Goal: Information Seeking & Learning: Learn about a topic

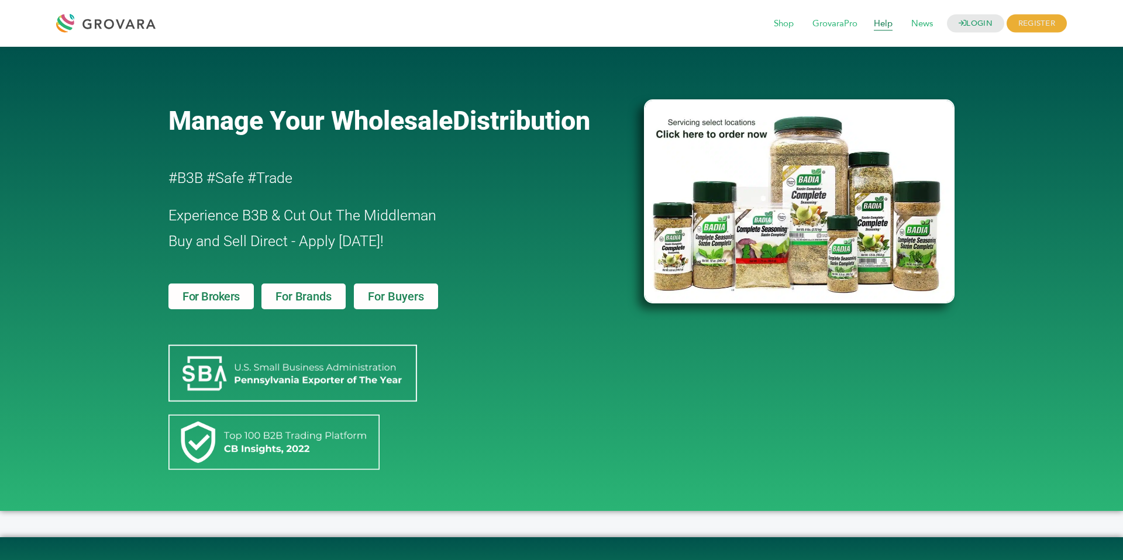
drag, startPoint x: 0, startPoint y: 0, endPoint x: 888, endPoint y: 20, distance: 888.5
click at [888, 20] on span "Help" at bounding box center [882, 24] width 35 height 22
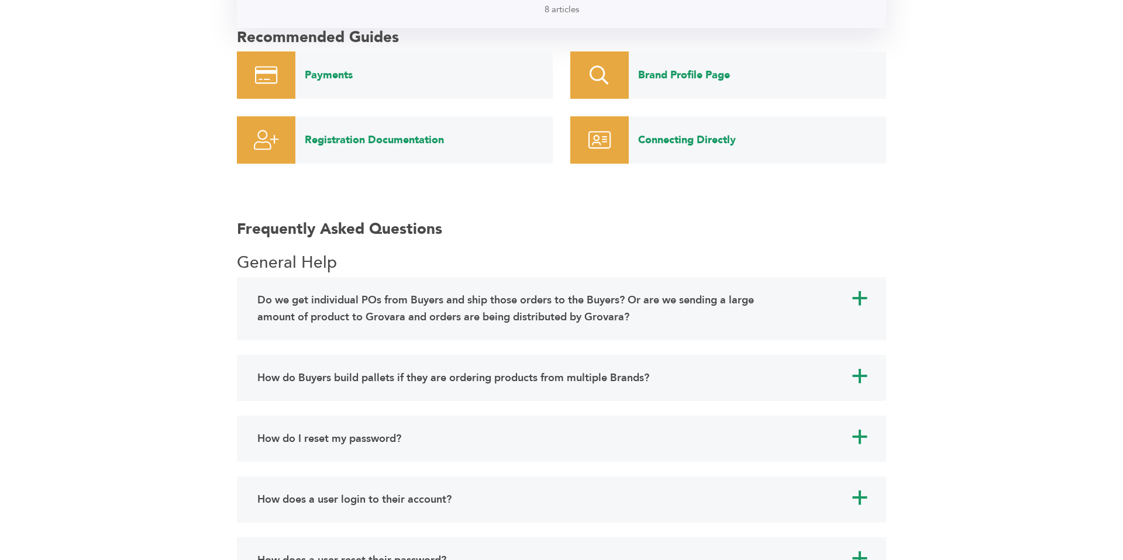
scroll to position [863, 0]
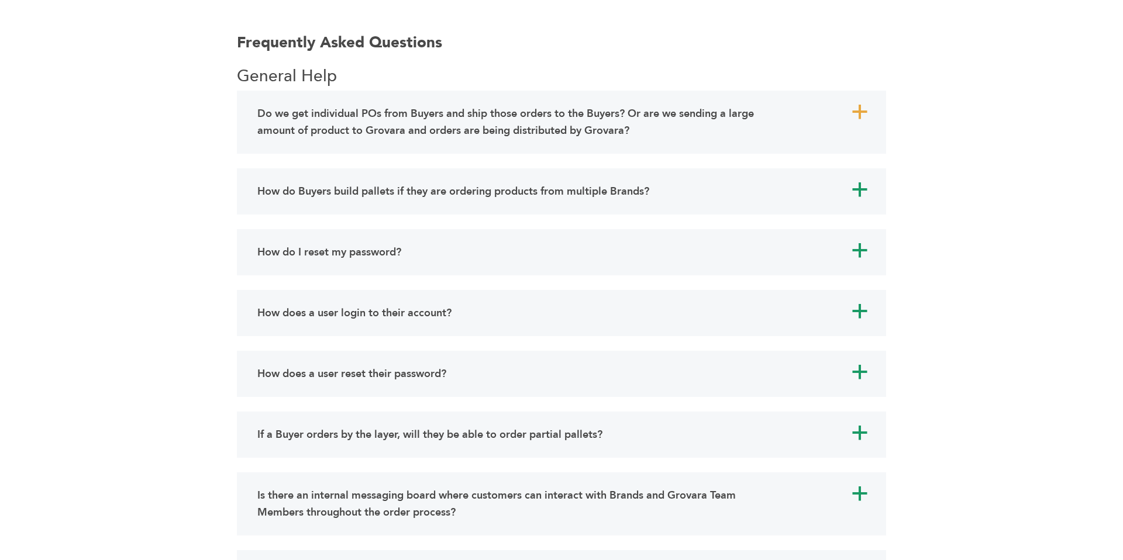
click at [415, 132] on h4 "Do we get individual POs from Buyers and ship those orders to the Buyers? Or ar…" at bounding box center [515, 122] width 516 height 34
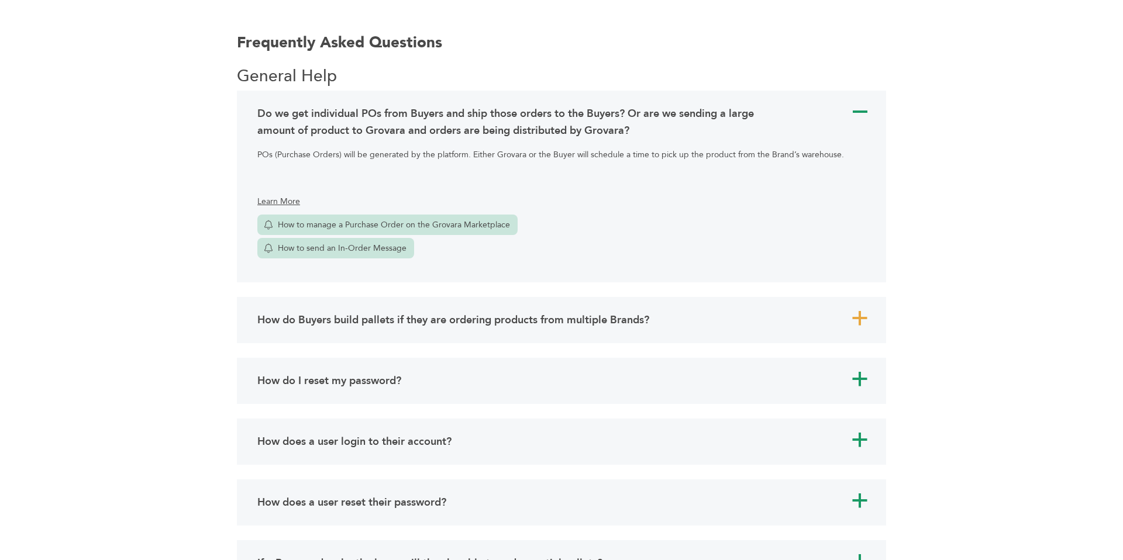
click at [396, 322] on h4 "How do Buyers build pallets if they are ordering products from multiple Brands?" at bounding box center [453, 320] width 392 height 17
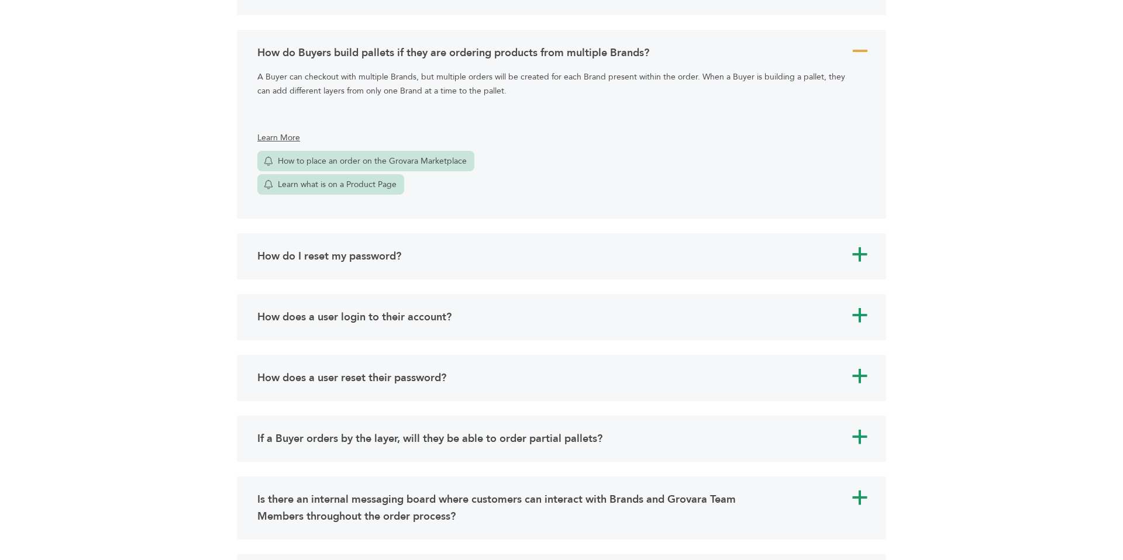
scroll to position [1081, 0]
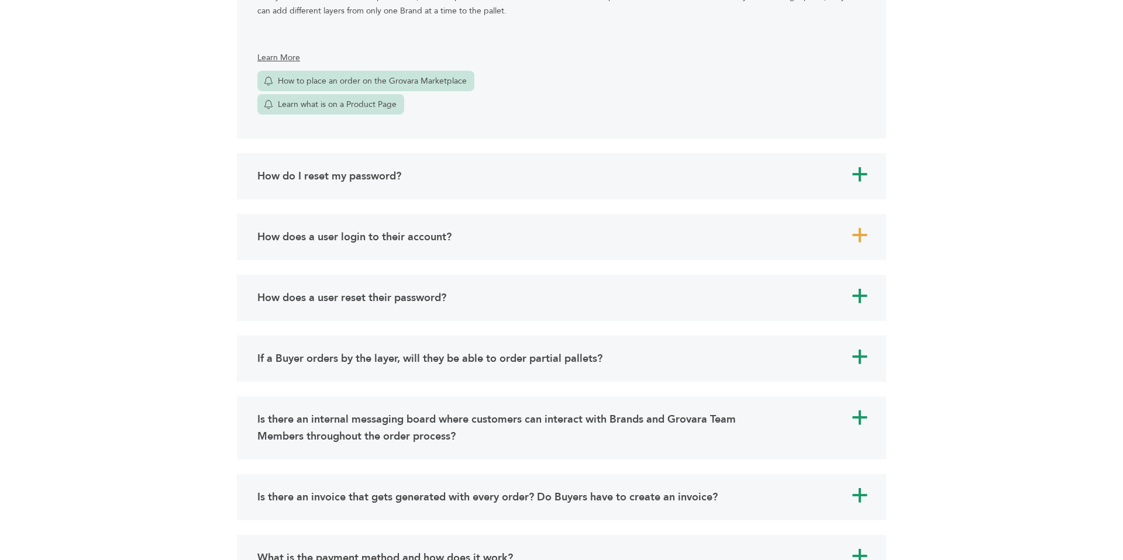
click at [420, 232] on h4 "How does a user login to their account?" at bounding box center [354, 237] width 194 height 17
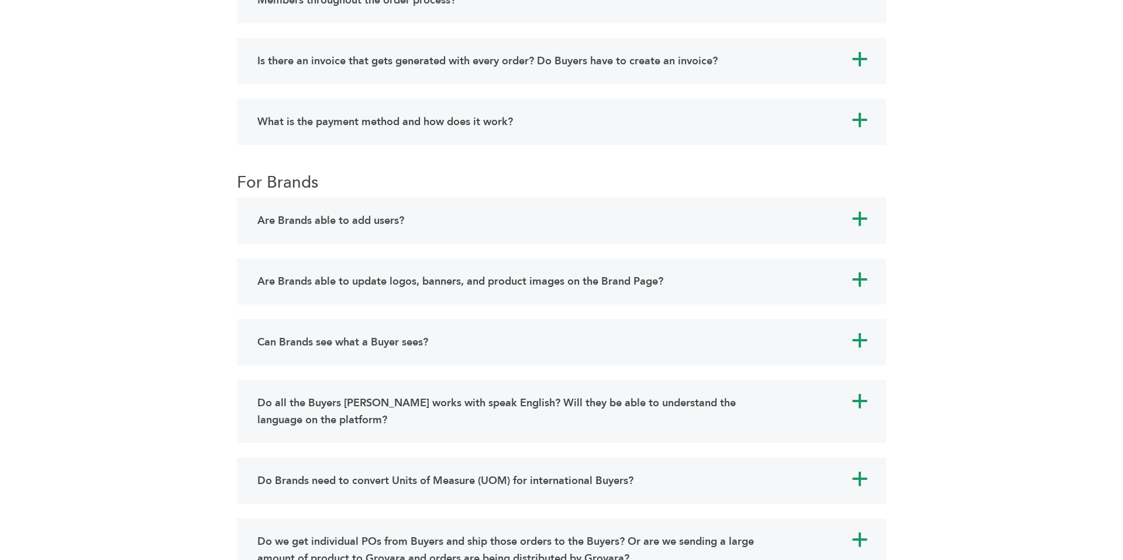
scroll to position [1529, 0]
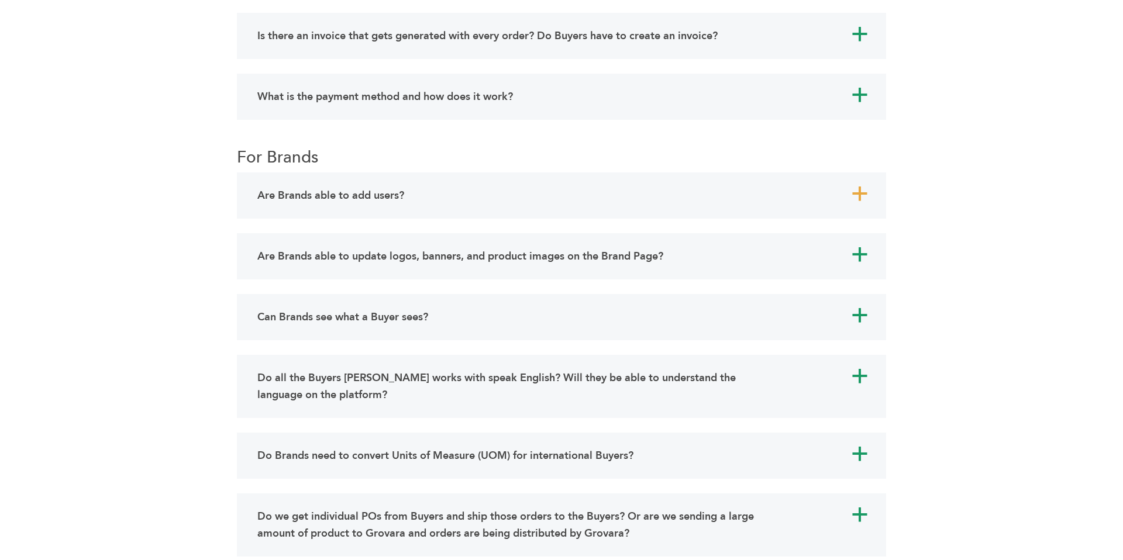
click at [432, 199] on div "Are Brands able to add users?" at bounding box center [515, 195] width 522 height 23
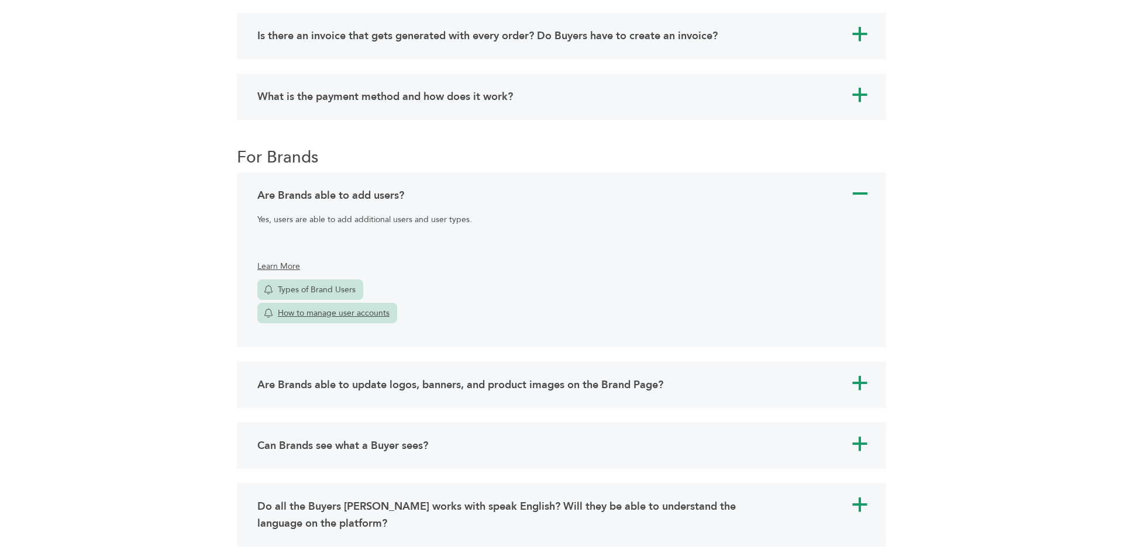
click at [332, 308] on link "How to manage user accounts" at bounding box center [327, 313] width 140 height 20
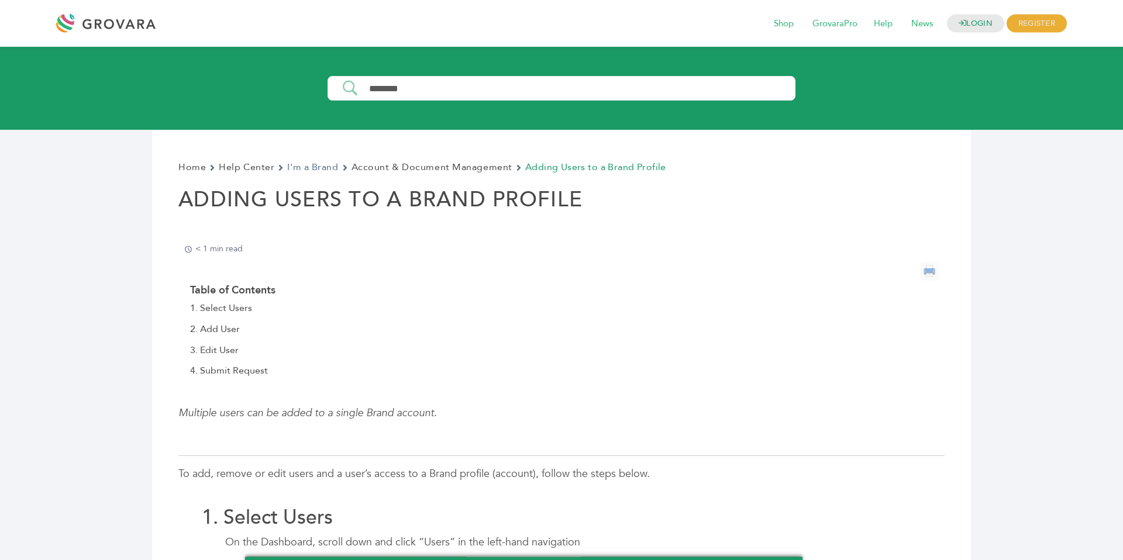
click at [304, 166] on link "I'm a Brand" at bounding box center [312, 168] width 51 height 16
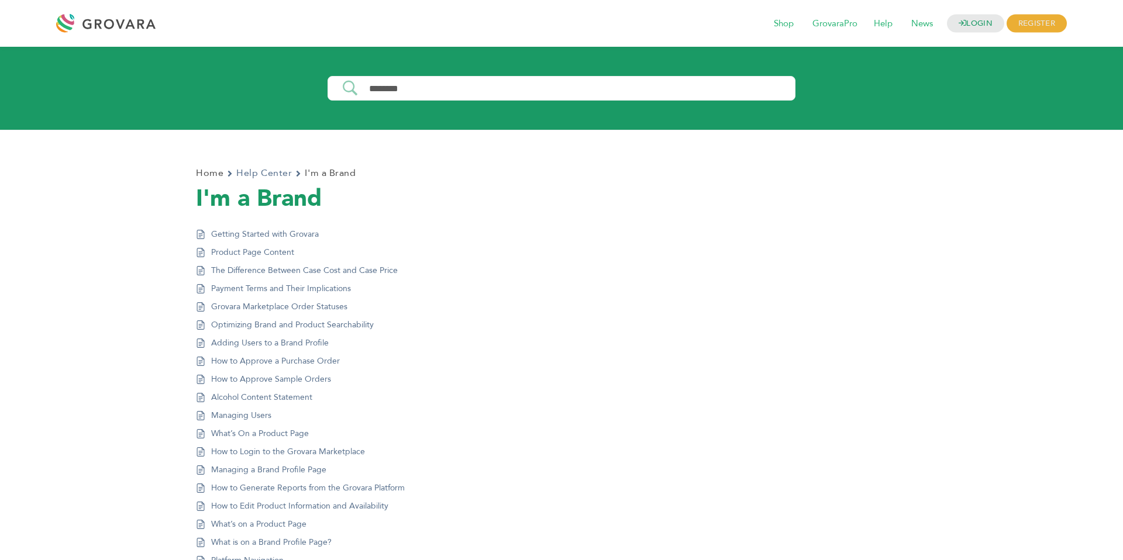
click at [253, 173] on link "Help Center" at bounding box center [264, 173] width 56 height 16
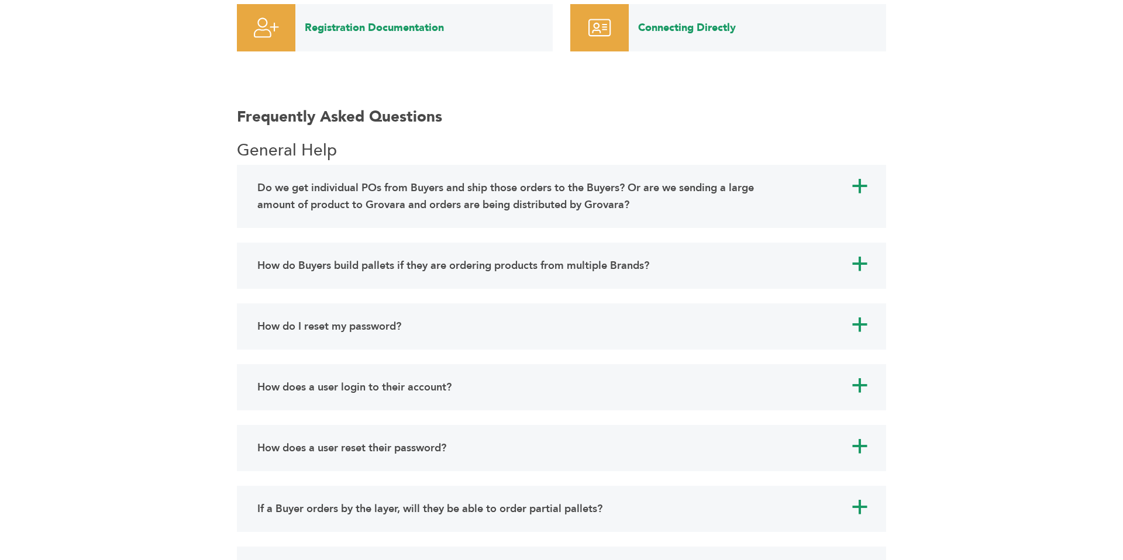
scroll to position [816, 0]
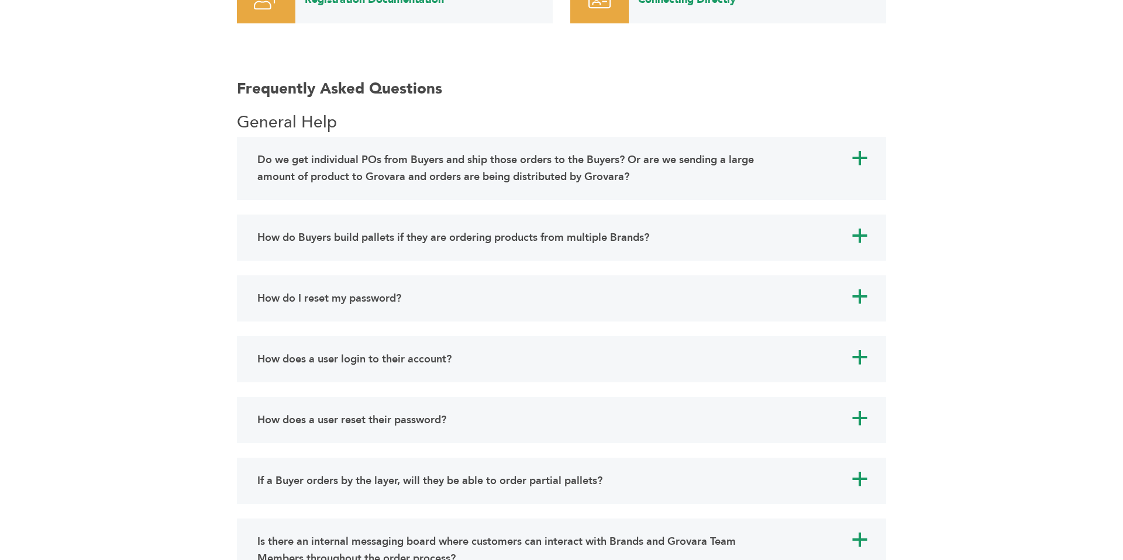
click at [316, 147] on div "a Do we get individual POs from Buyers and ship those orders to the Buyers? Or …" at bounding box center [561, 168] width 649 height 63
click at [316, 151] on h4 "Do we get individual POs from Buyers and ship those orders to the Buyers? Or ar…" at bounding box center [515, 168] width 516 height 34
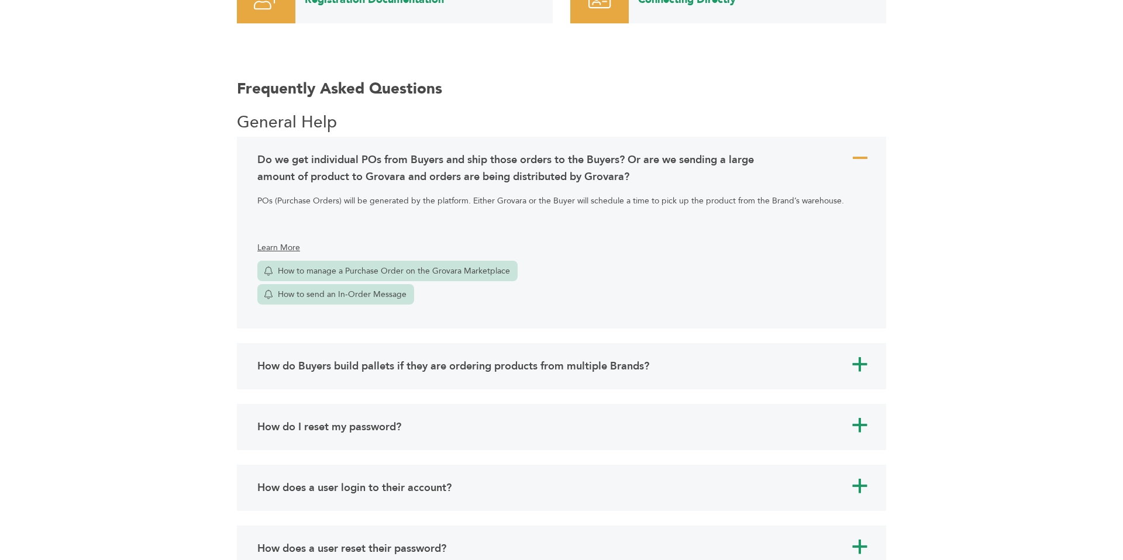
click at [316, 151] on h4 "Do we get individual POs from Buyers and ship those orders to the Buyers? Or ar…" at bounding box center [515, 168] width 516 height 34
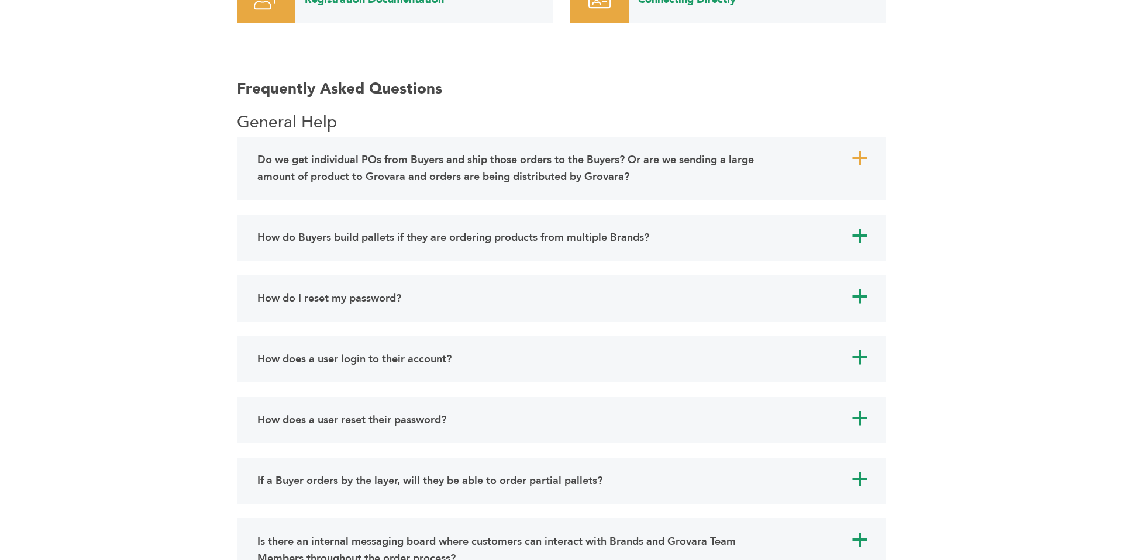
click at [316, 151] on h4 "Do we get individual POs from Buyers and ship those orders to the Buyers? Or ar…" at bounding box center [515, 168] width 516 height 34
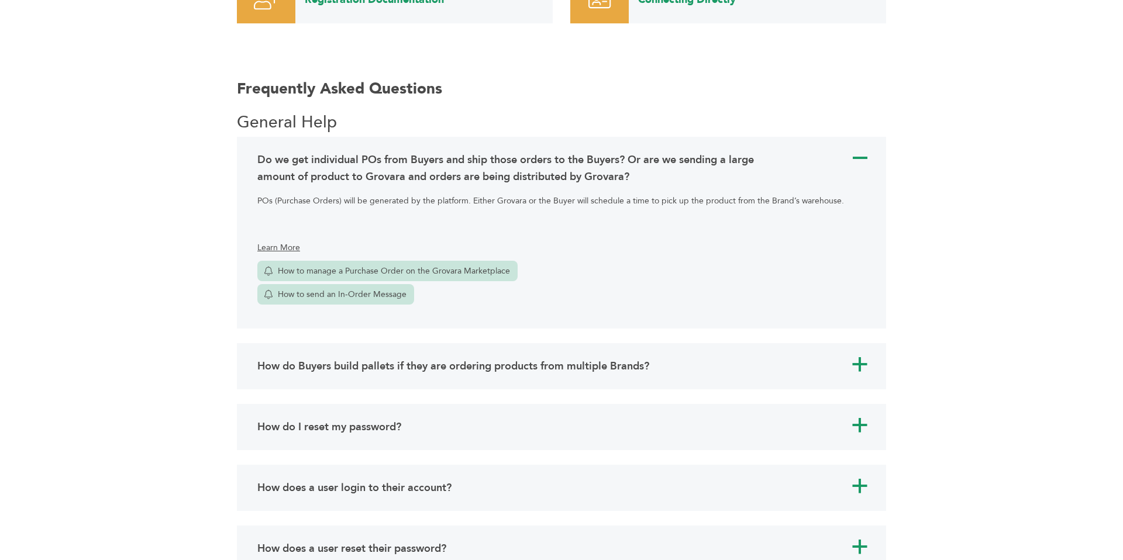
click at [406, 193] on div "POs (Purchase Orders) will be generated by the platform. Either Grovara or the …" at bounding box center [561, 252] width 614 height 129
click at [406, 177] on h4 "Do we get individual POs from Buyers and ship those orders to the Buyers? Or ar…" at bounding box center [515, 168] width 516 height 34
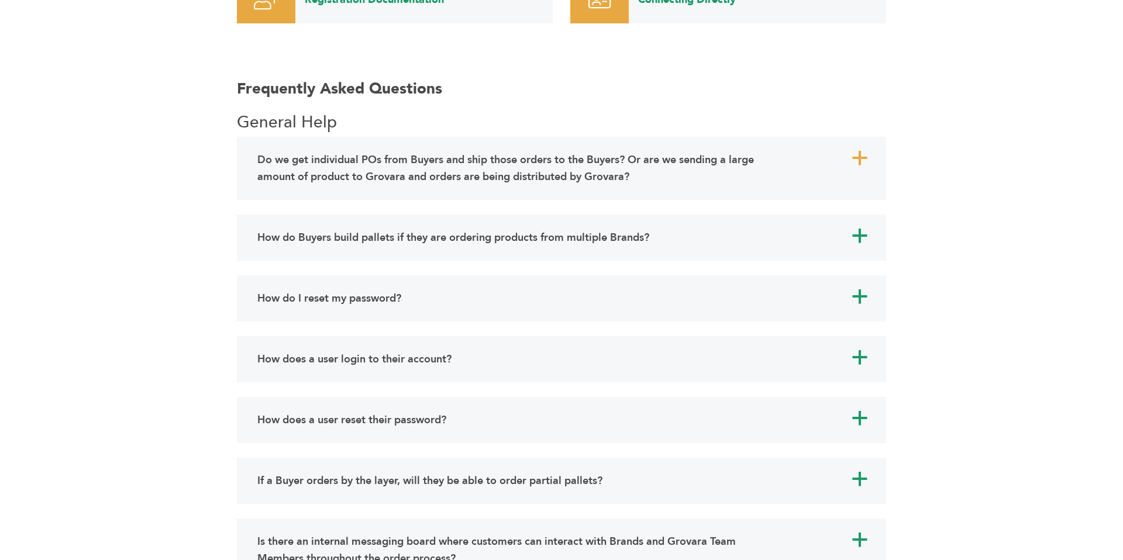
scroll to position [908, 0]
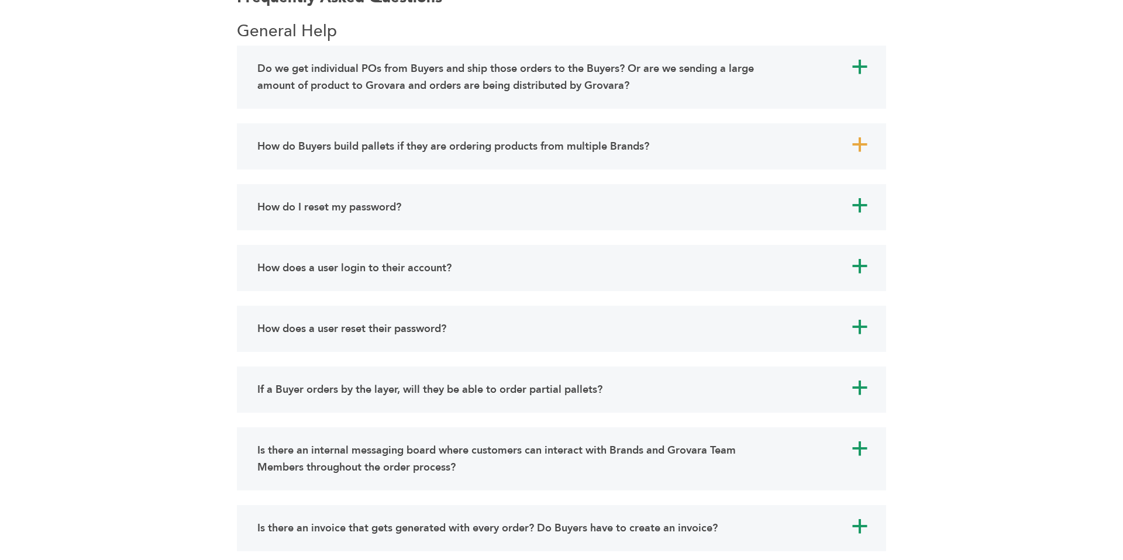
click at [410, 150] on h4 "How do Buyers build pallets if they are ordering products from multiple Brands?" at bounding box center [453, 146] width 392 height 17
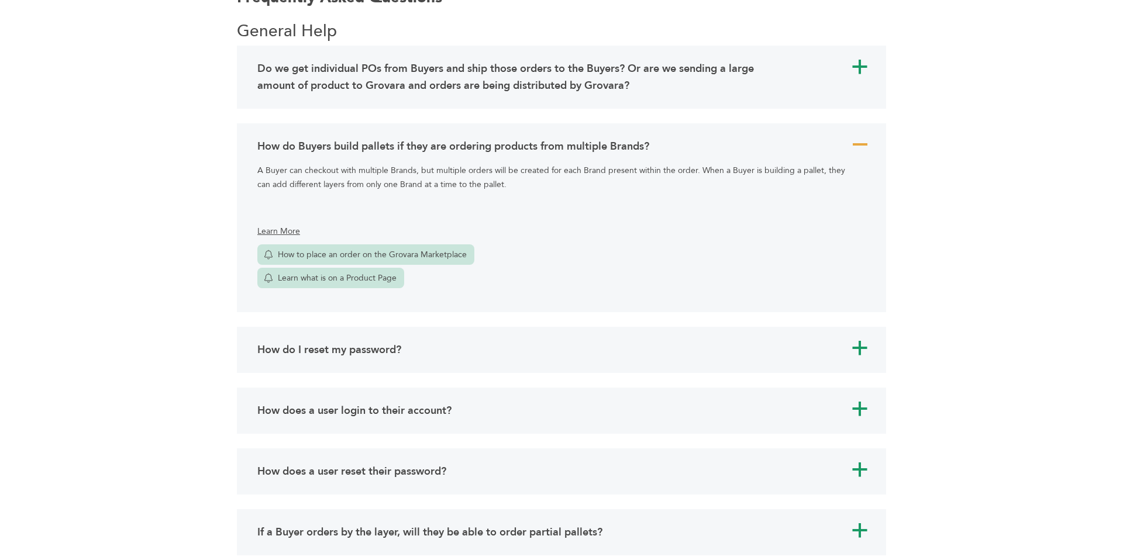
click at [410, 150] on h4 "How do Buyers build pallets if they are ordering products from multiple Brands?" at bounding box center [453, 146] width 392 height 17
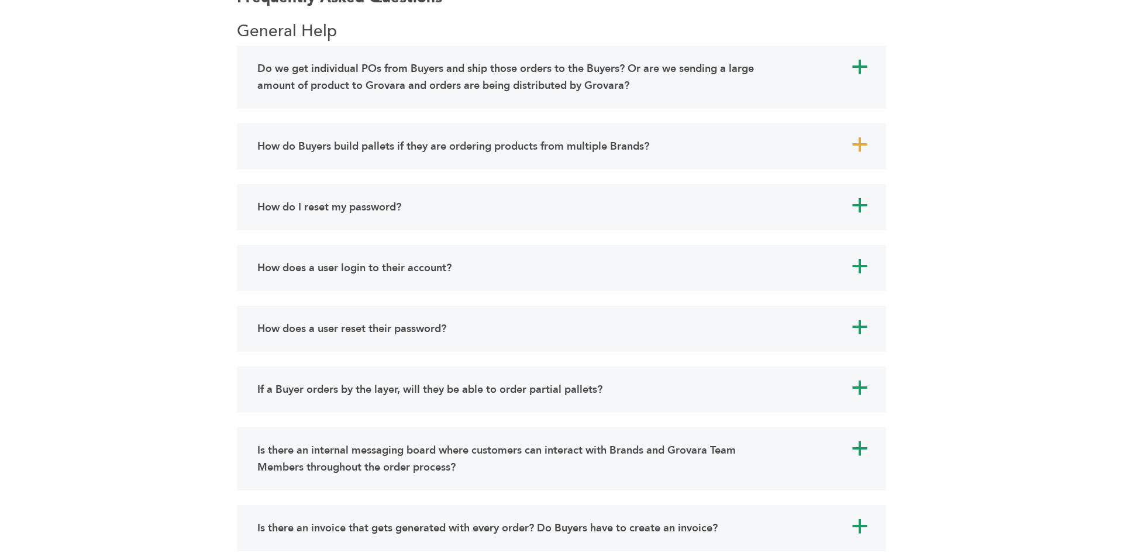
scroll to position [926, 0]
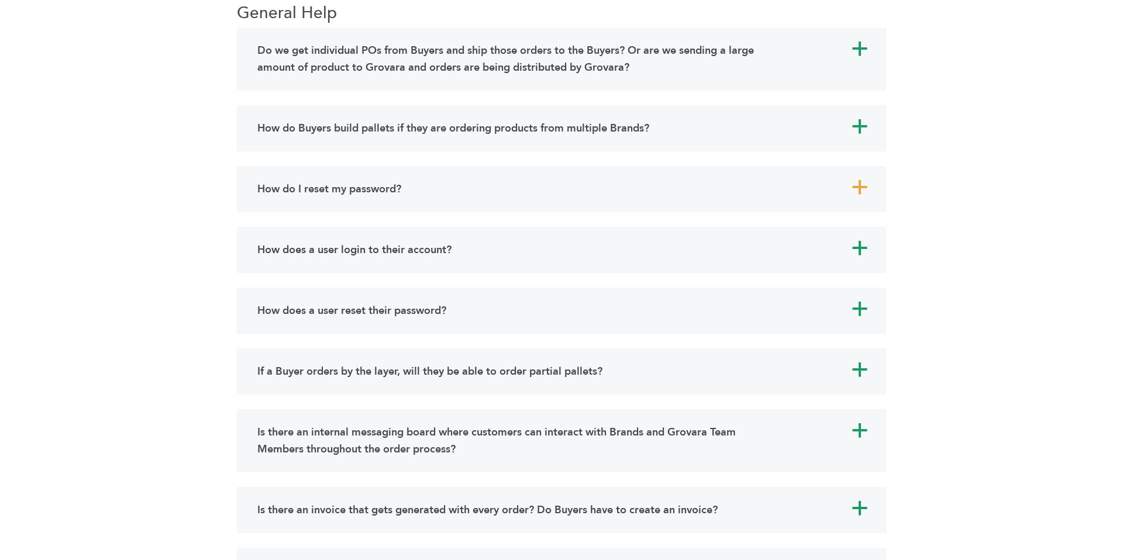
click at [408, 191] on div "How do I reset my password?" at bounding box center [515, 189] width 522 height 23
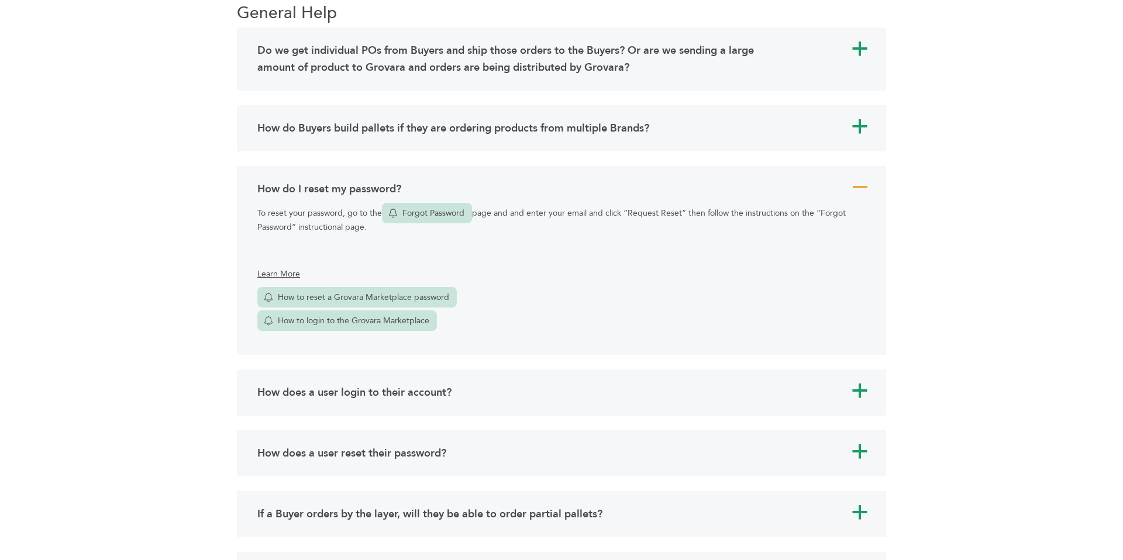
click at [408, 191] on div "How do I reset my password?" at bounding box center [515, 189] width 522 height 23
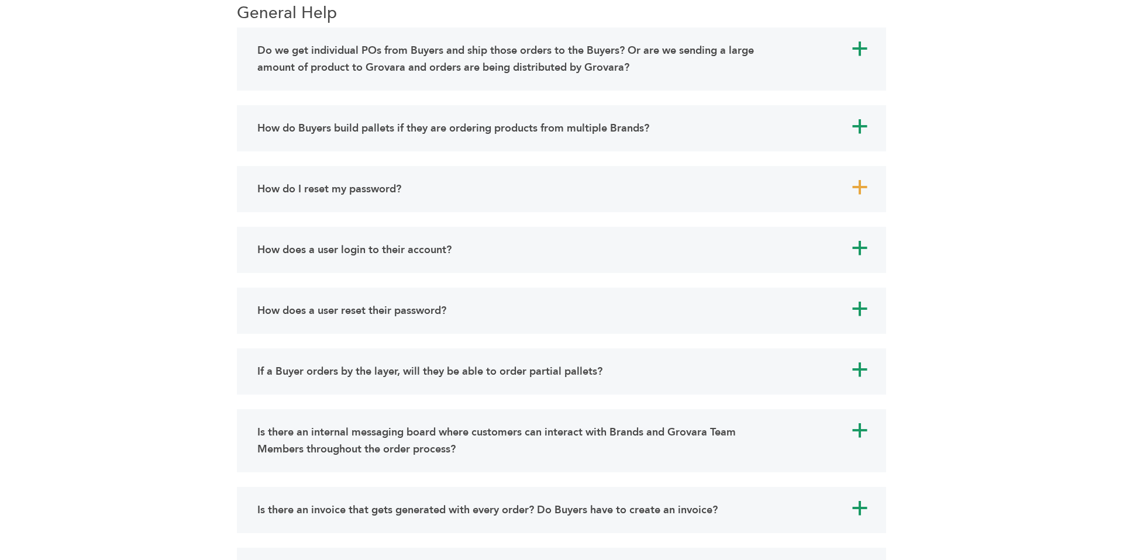
click at [408, 191] on div "How do I reset my password?" at bounding box center [515, 189] width 522 height 23
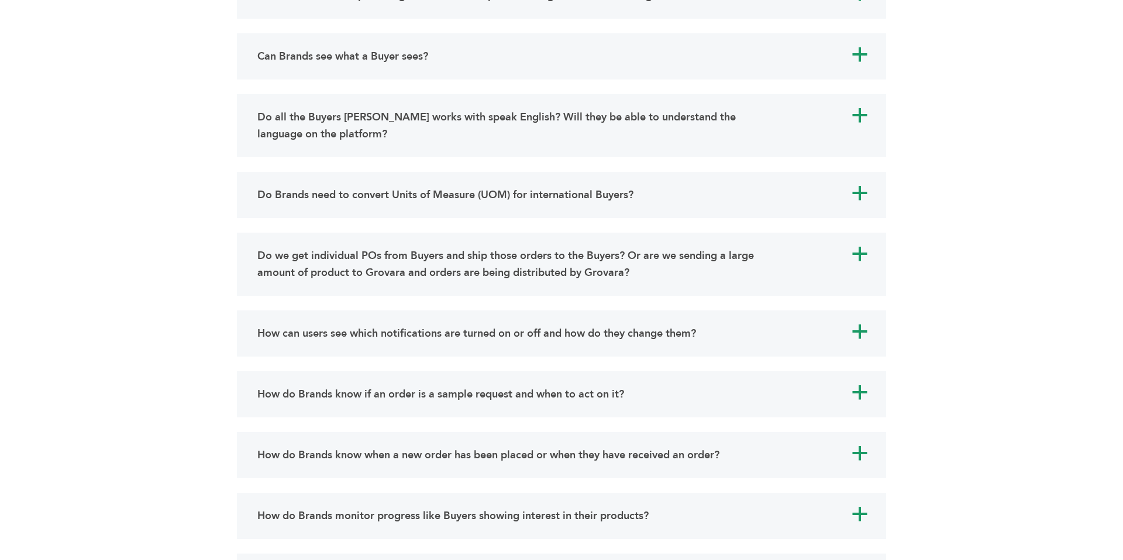
scroll to position [1475, 0]
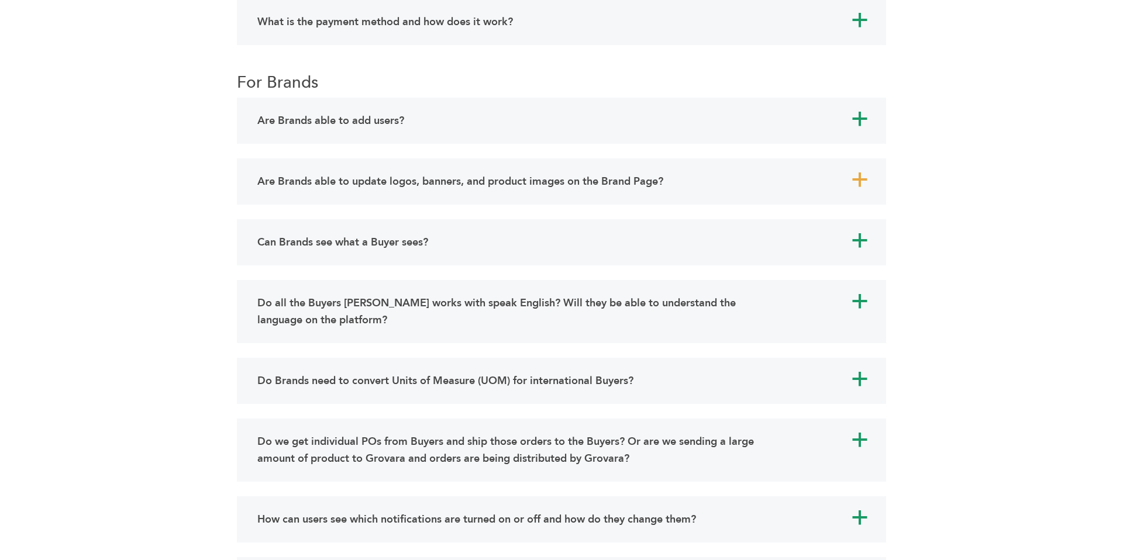
click at [363, 171] on div "Are Brands able to update logos, banners, and product images on the Brand Page?" at bounding box center [515, 181] width 522 height 23
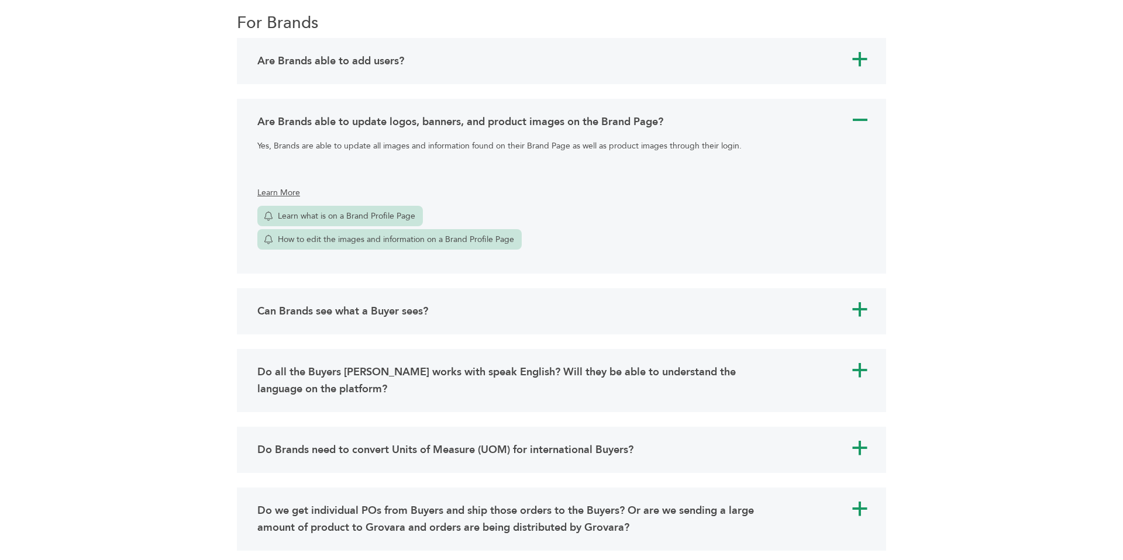
scroll to position [1569, 0]
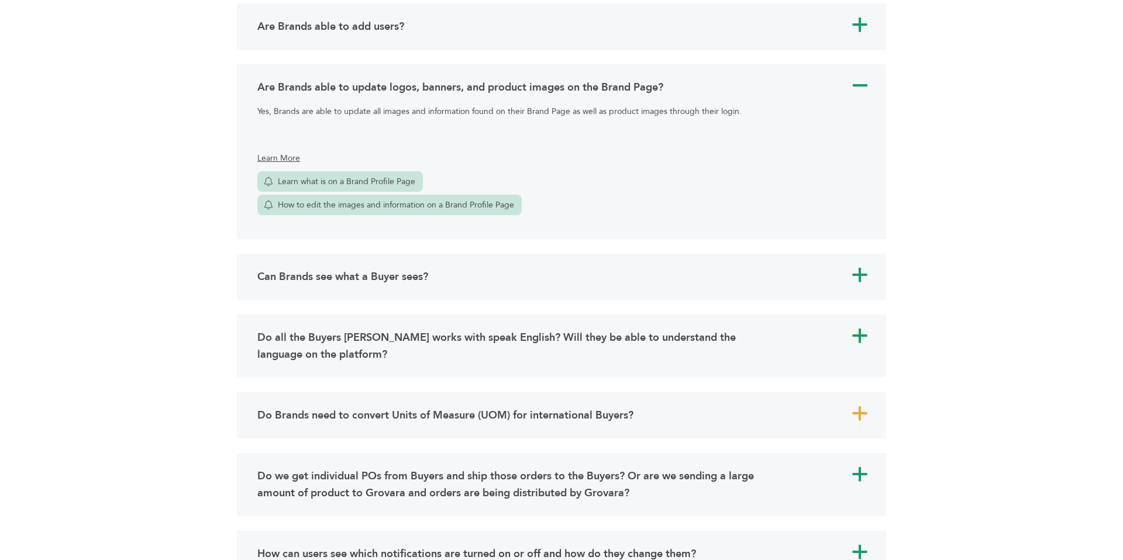
click at [471, 412] on h4 "Do Brands need to convert Units of Measure (UOM) for international Buyers?" at bounding box center [445, 415] width 376 height 17
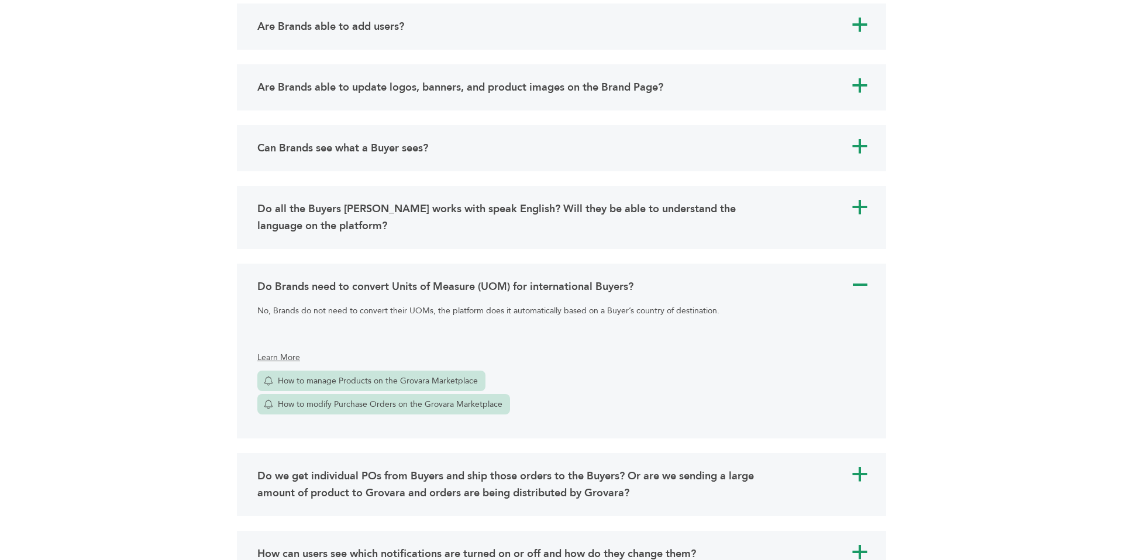
click at [478, 313] on p "No, Brands do not need to convert their UOMs, the platform does it automaticall…" at bounding box center [555, 311] width 596 height 14
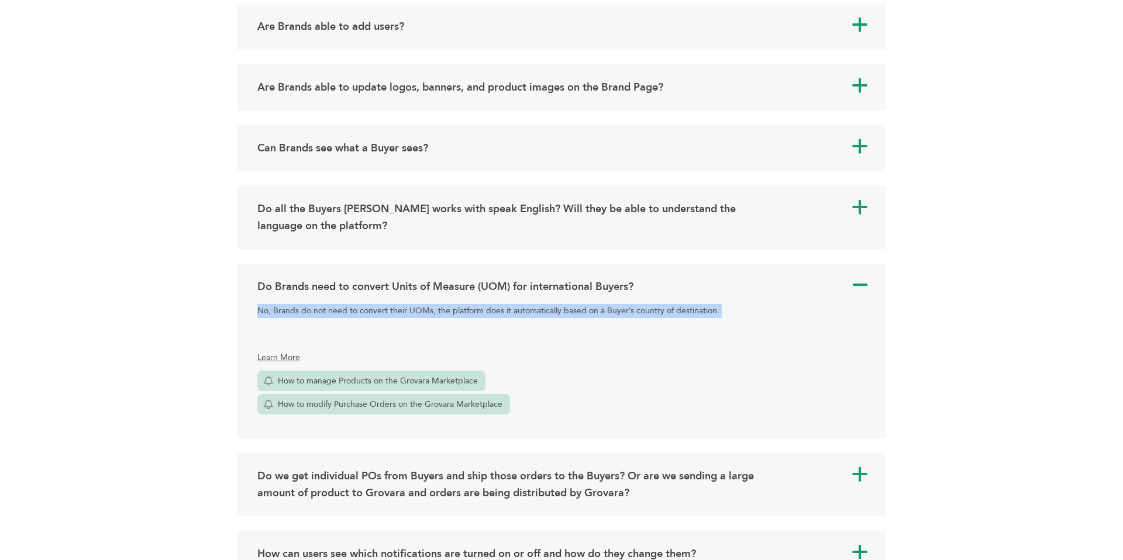
click at [478, 313] on p "No, Brands do not need to convert their UOMs, the platform does it automaticall…" at bounding box center [555, 311] width 596 height 14
click at [482, 318] on div "No, Brands do not need to convert their UOMs, the platform does it automaticall…" at bounding box center [555, 358] width 596 height 108
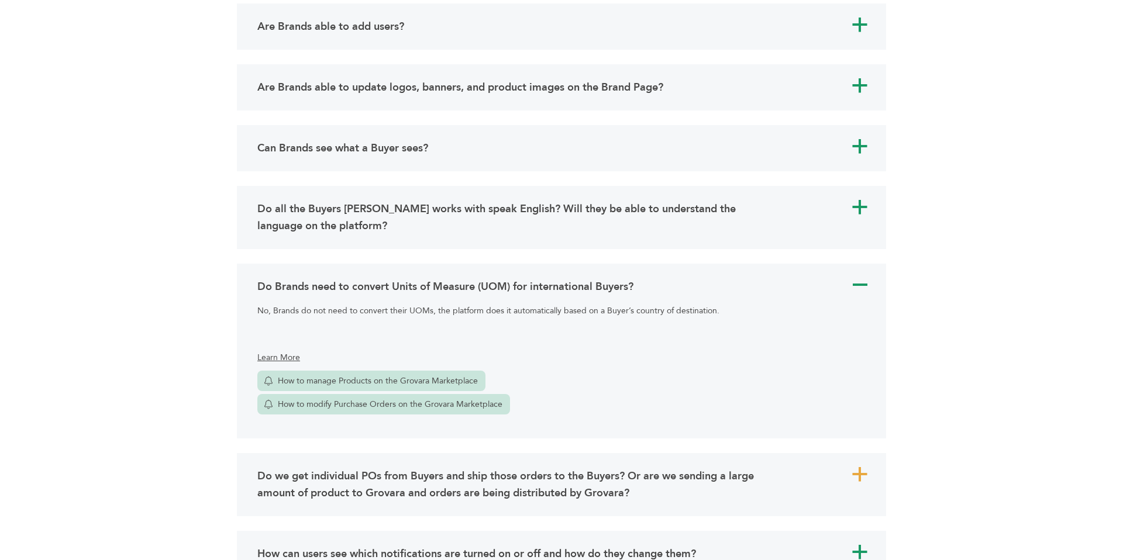
click at [585, 489] on h4 "Do we get individual POs from Buyers and ship those orders to the Buyers? Or ar…" at bounding box center [515, 485] width 516 height 34
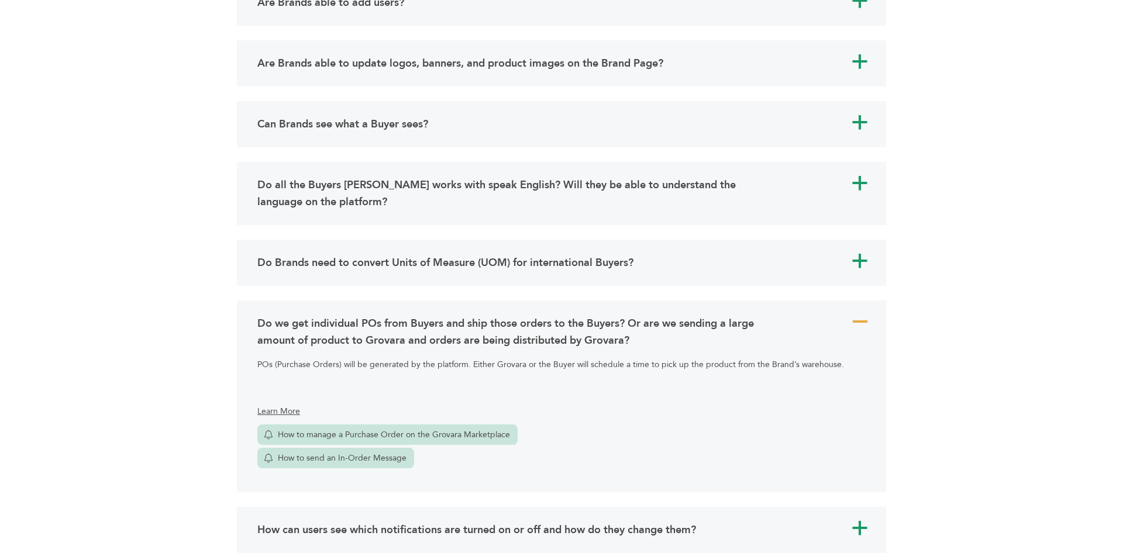
scroll to position [1603, 0]
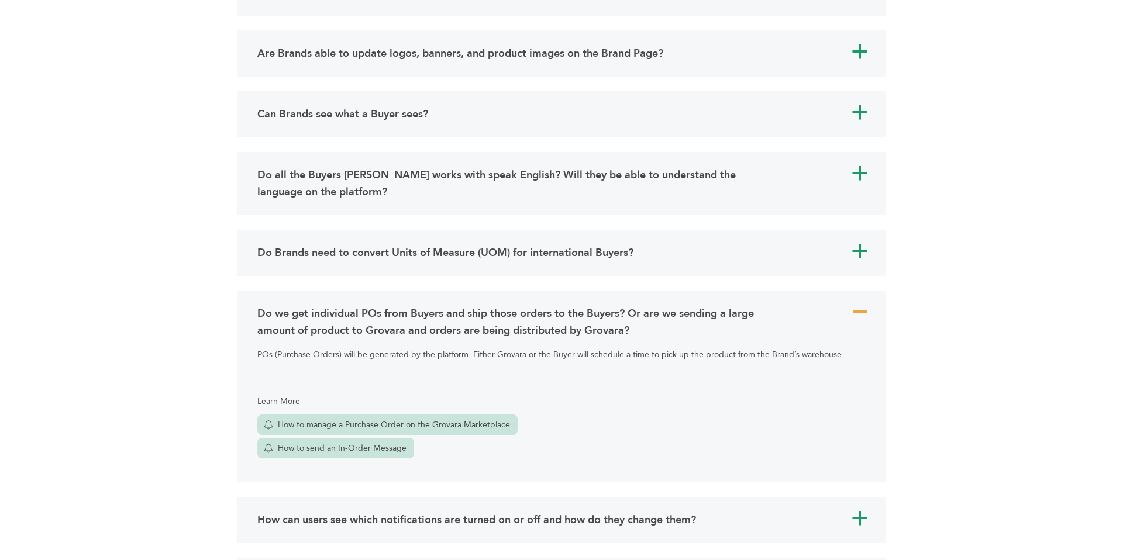
click at [571, 322] on h4 "Do we get individual POs from Buyers and ship those orders to the Buyers? Or ar…" at bounding box center [515, 322] width 516 height 34
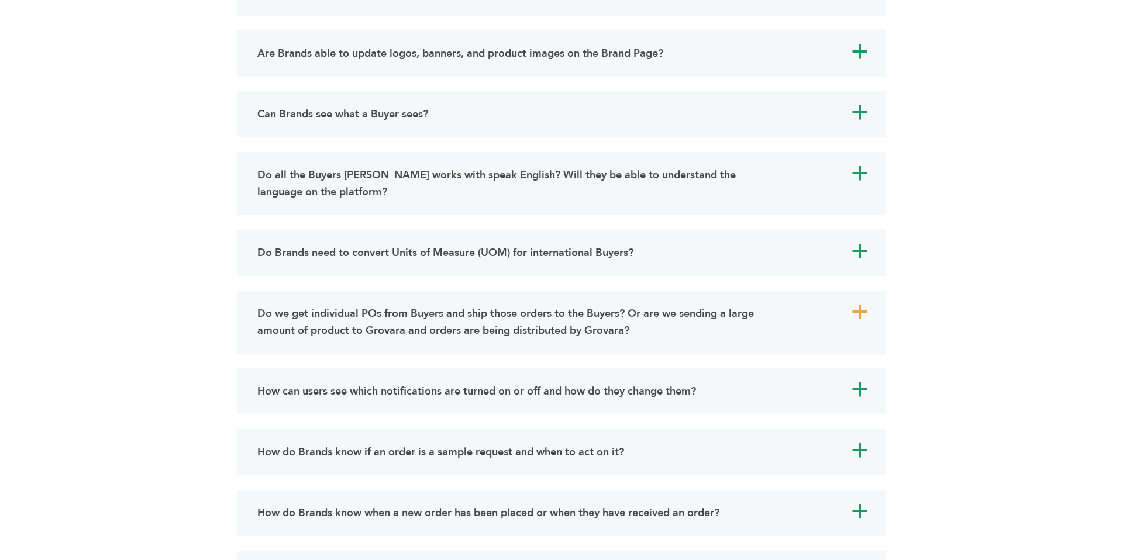
click at [570, 323] on h4 "Do we get individual POs from Buyers and ship those orders to the Buyers? Or ar…" at bounding box center [515, 322] width 516 height 34
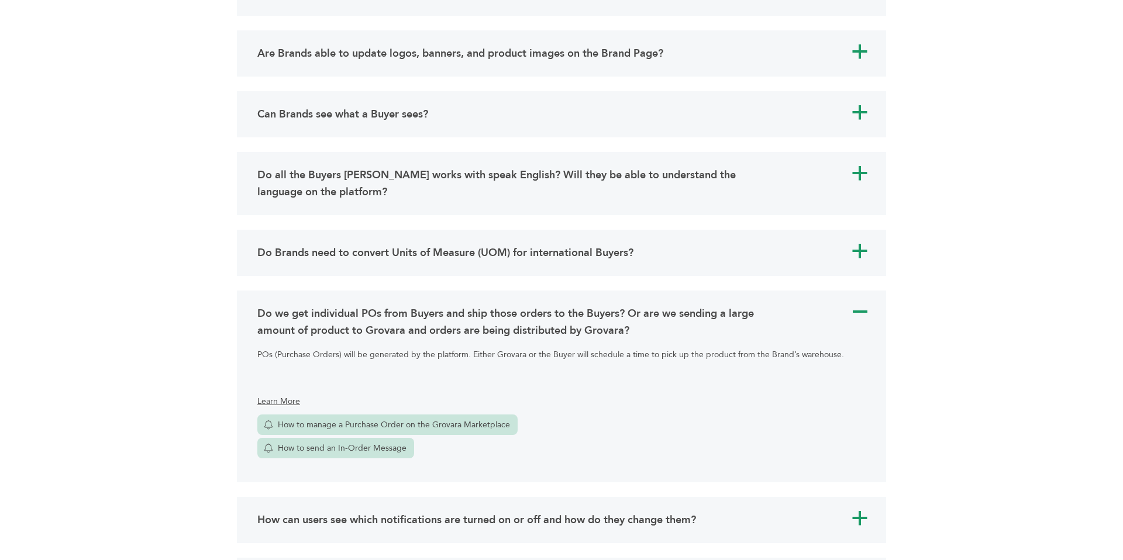
click at [558, 265] on div "a Do Brands need to convert Units of Measure (UOM) for international Buyers? No…" at bounding box center [561, 253] width 649 height 46
click at [545, 255] on h4 "Do Brands need to convert Units of Measure (UOM) for international Buyers?" at bounding box center [445, 252] width 376 height 17
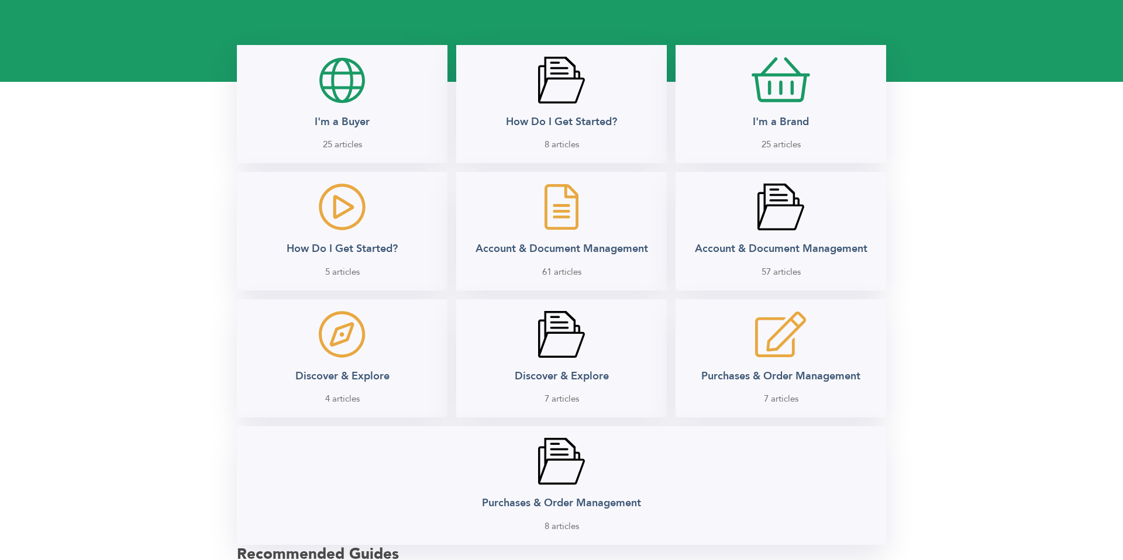
scroll to position [92, 0]
